Goal: Information Seeking & Learning: Learn about a topic

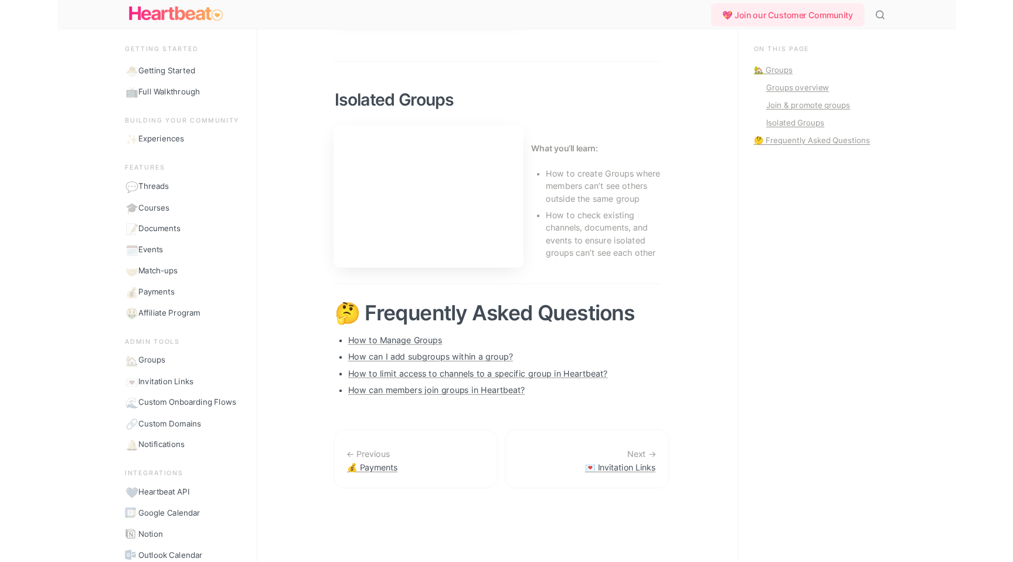
scroll to position [661, 0]
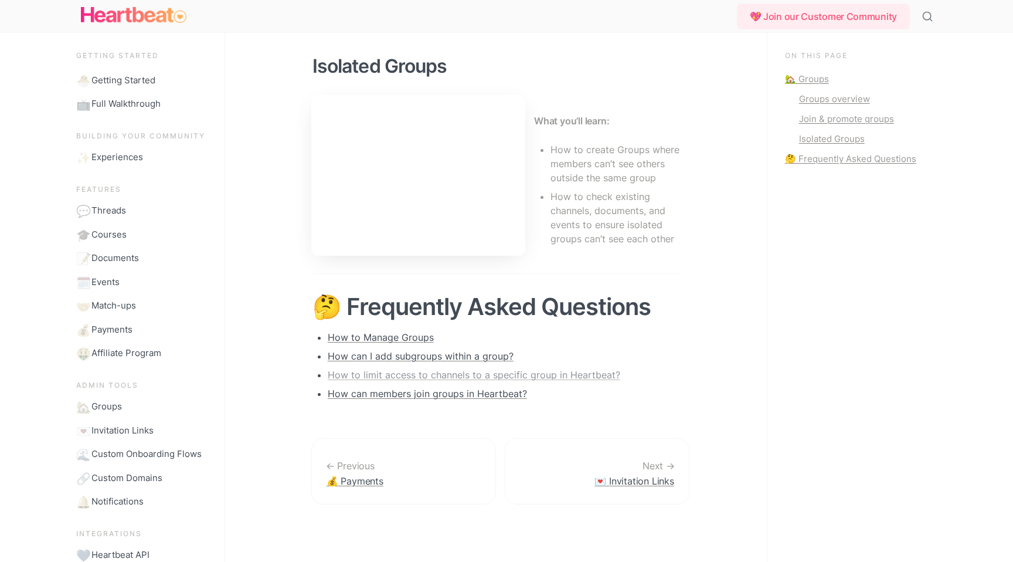
click at [574, 372] on link "How to limit access to channels to a specific group in Heartbeat?" at bounding box center [474, 375] width 293 height 12
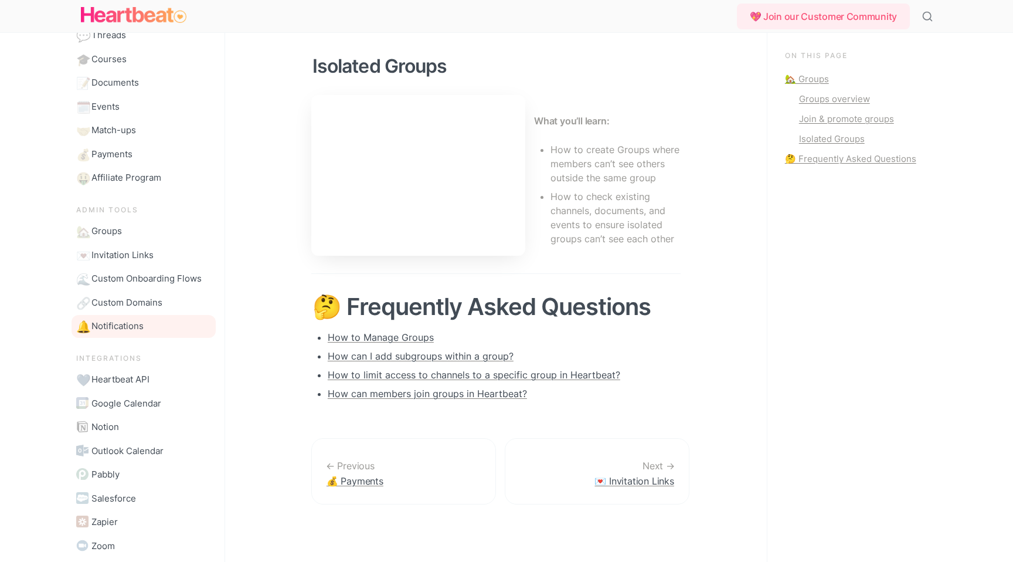
scroll to position [0, 0]
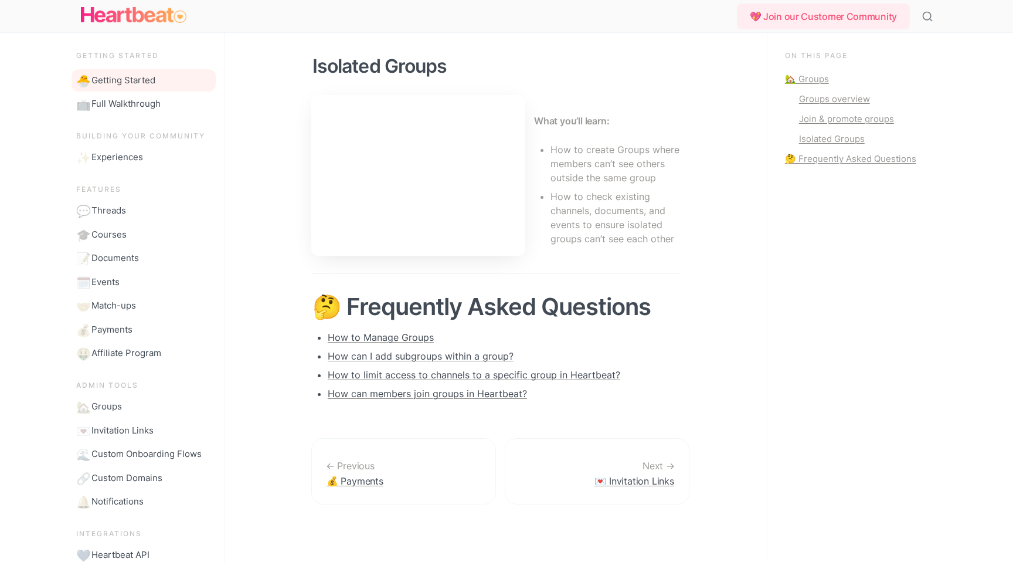
click at [116, 83] on span "Getting Started" at bounding box center [123, 80] width 64 height 13
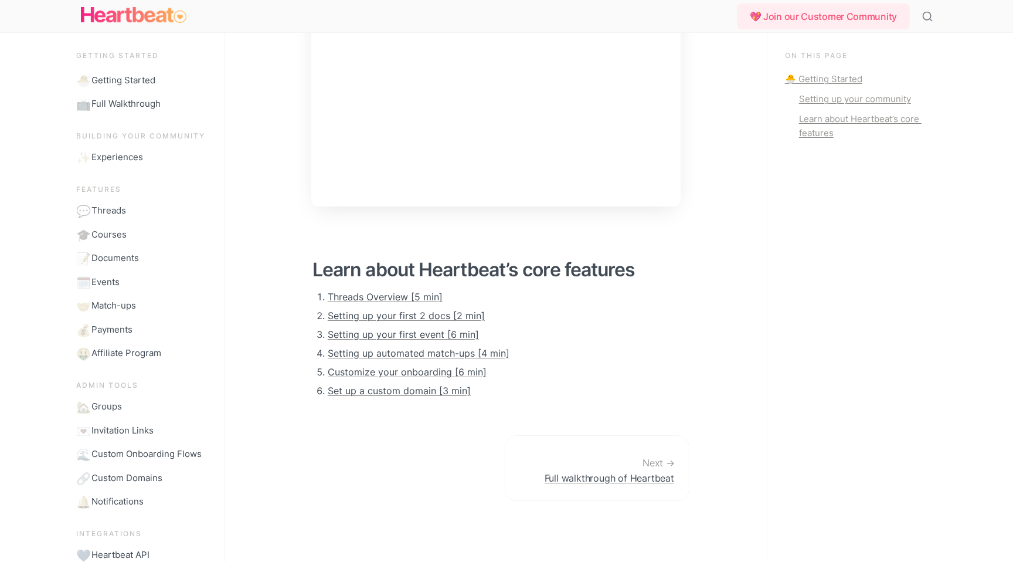
scroll to position [285, 0]
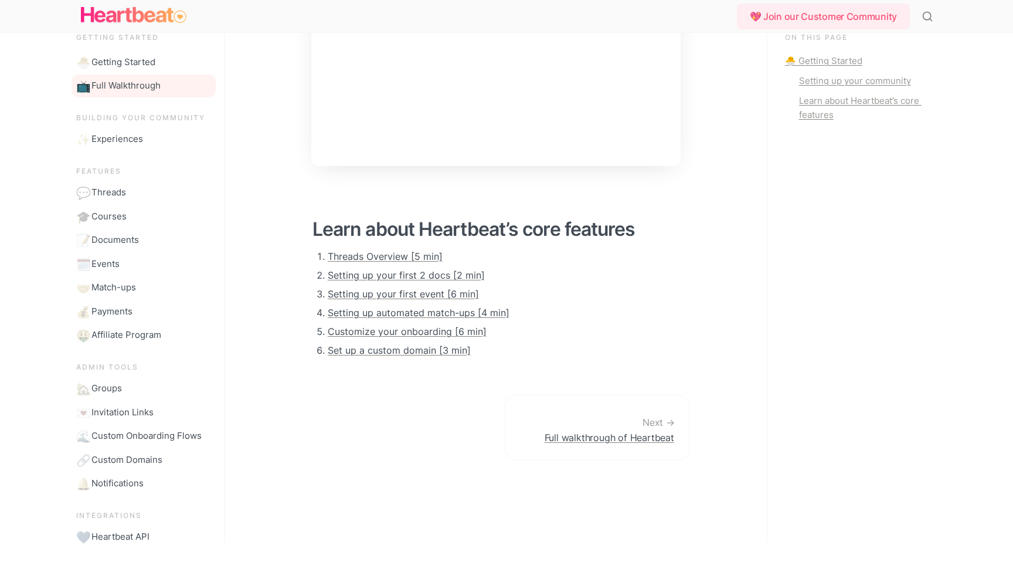
click at [121, 81] on span "Full Walkthrough" at bounding box center [125, 85] width 69 height 13
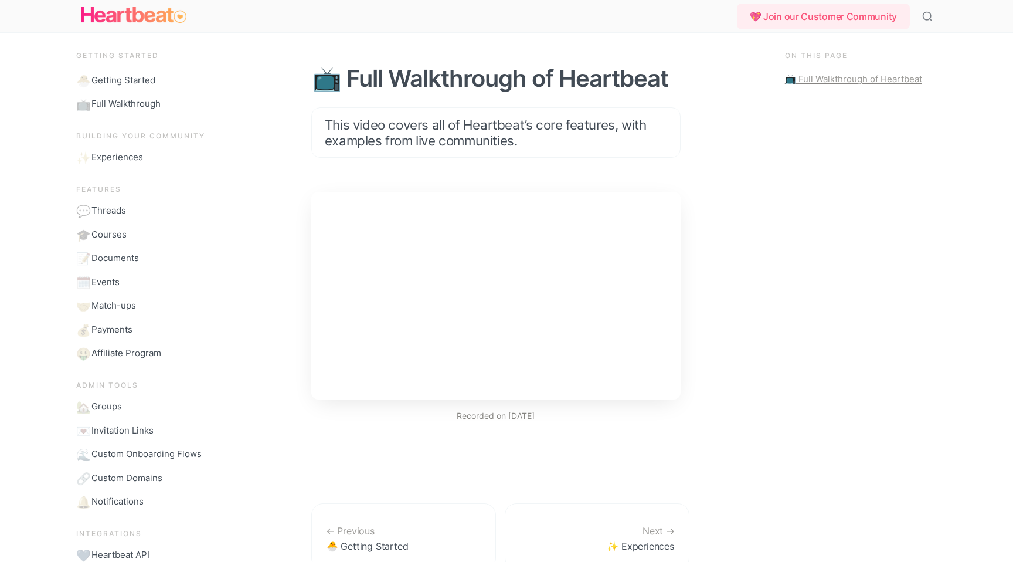
scroll to position [90, 0]
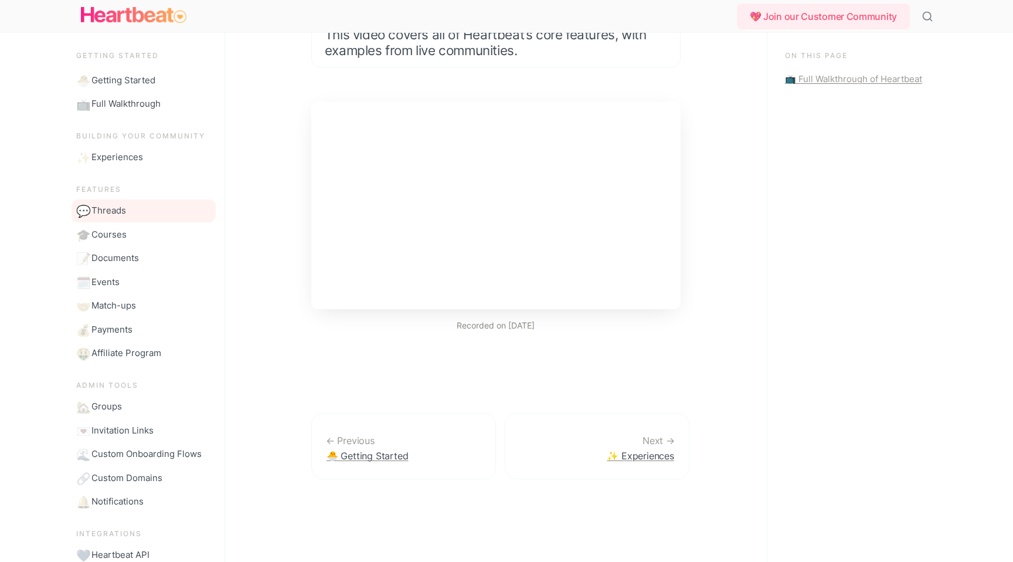
click at [108, 214] on span "Threads" at bounding box center [108, 210] width 35 height 13
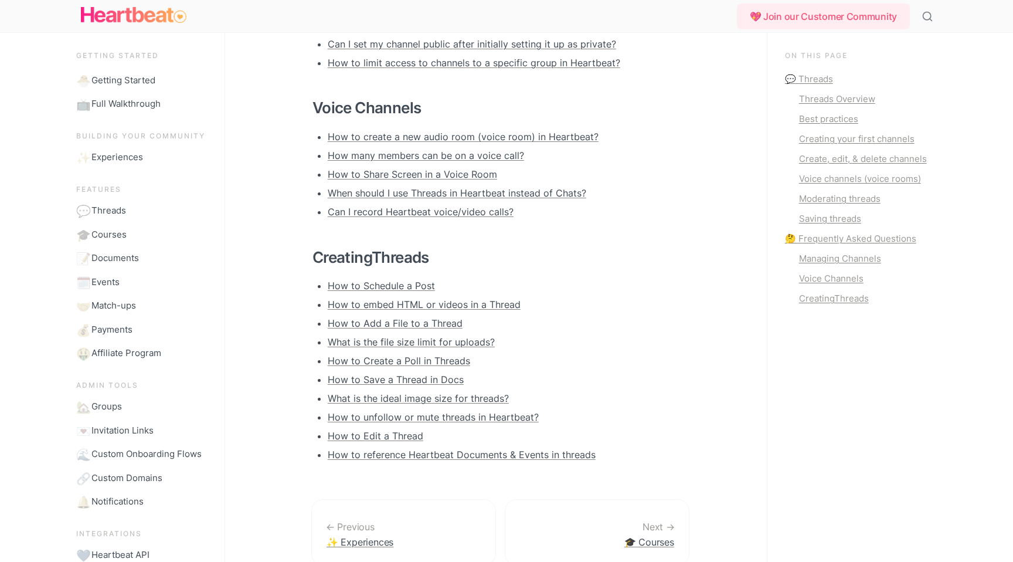
scroll to position [2077, 0]
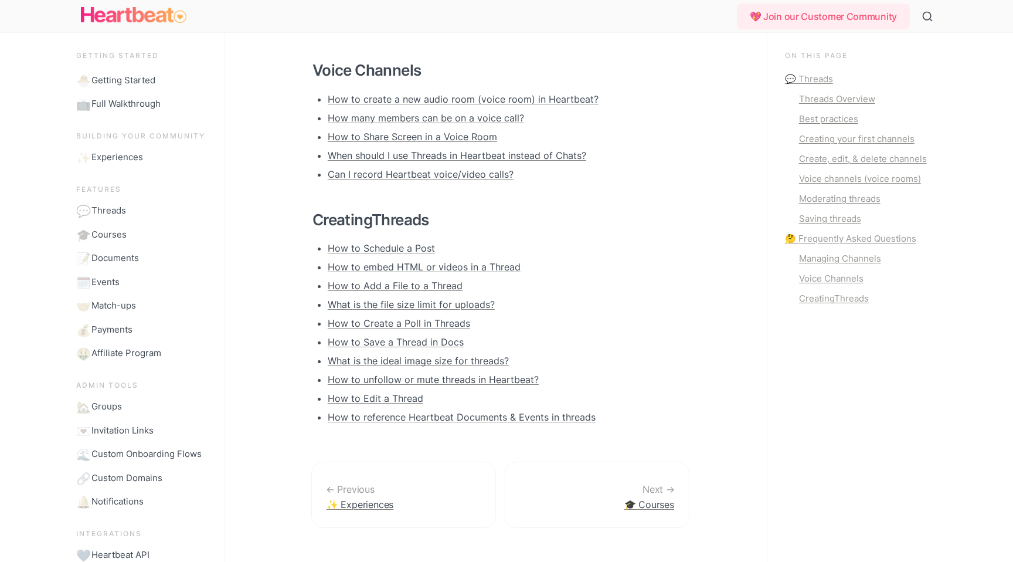
click at [925, 16] on icon "Main" at bounding box center [928, 17] width 12 height 12
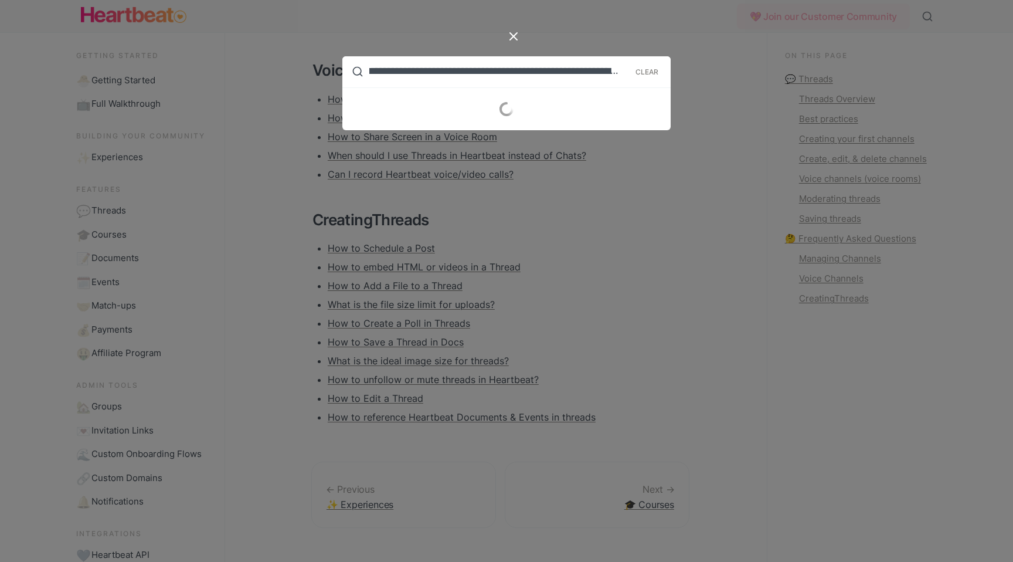
scroll to position [0, 49]
type input "**********"
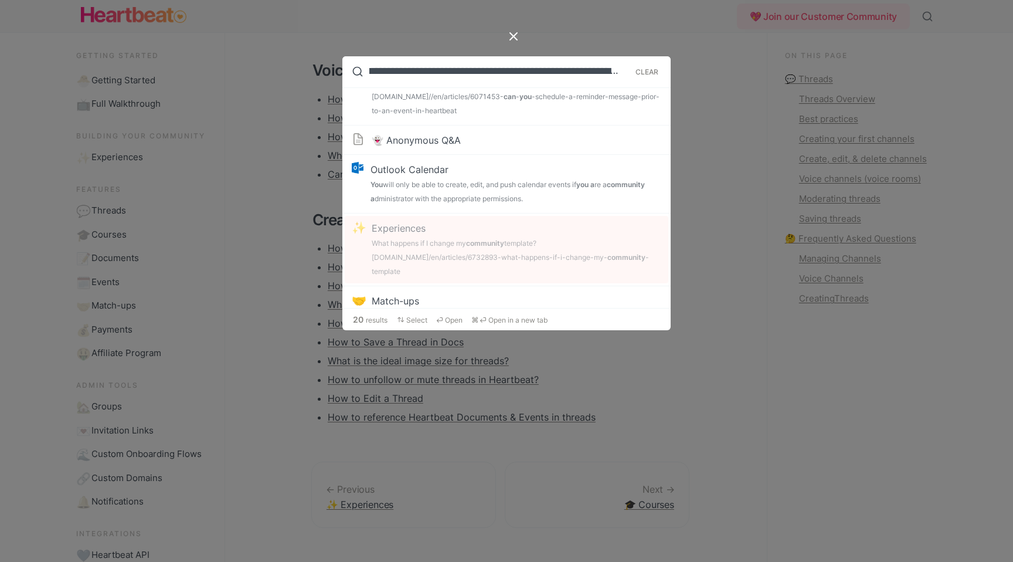
scroll to position [0, 0]
click at [494, 239] on strong "community" at bounding box center [485, 243] width 38 height 9
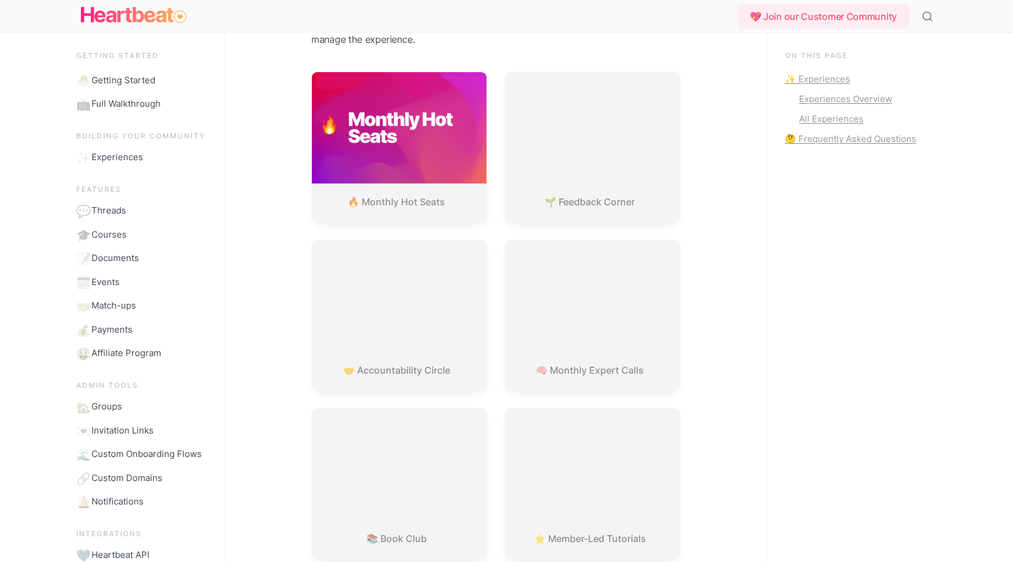
scroll to position [689, 0]
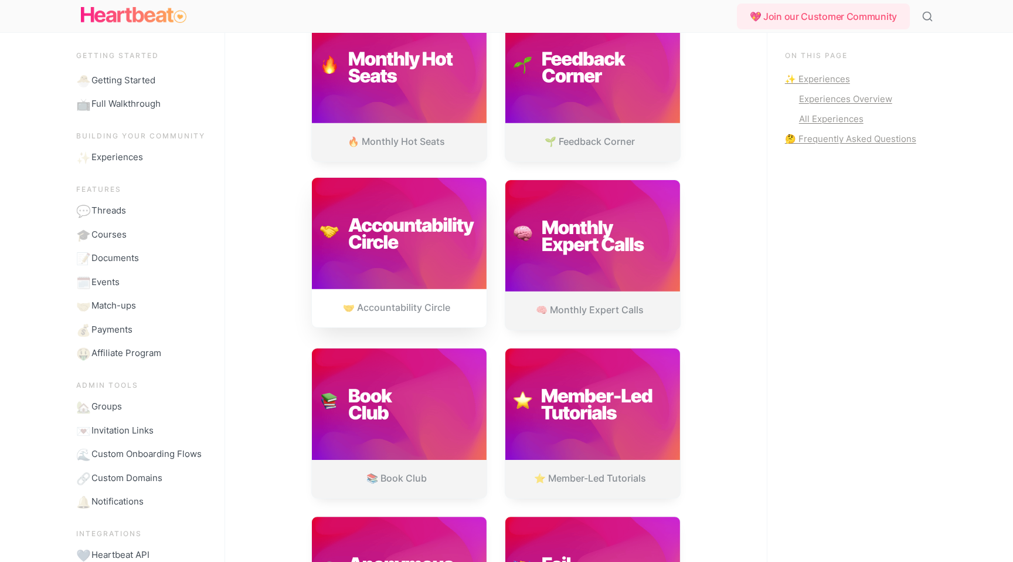
click at [391, 264] on link "🤝 Accountability Circle" at bounding box center [399, 252] width 175 height 149
